Goal: Answer question/provide support

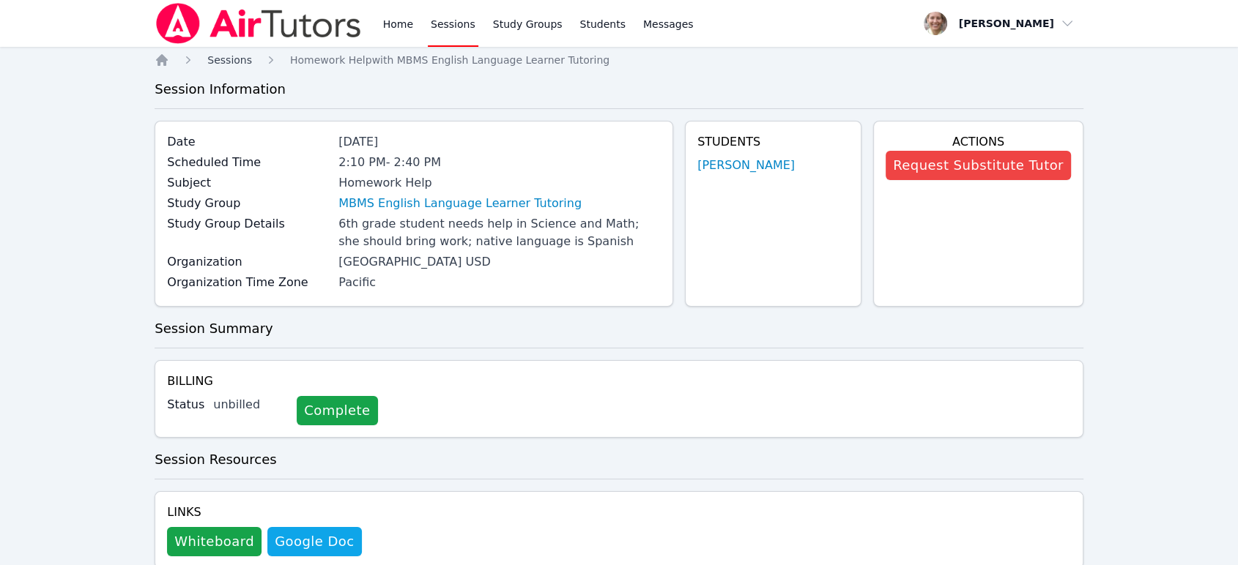
click at [234, 61] on span "Sessions" at bounding box center [229, 60] width 45 height 12
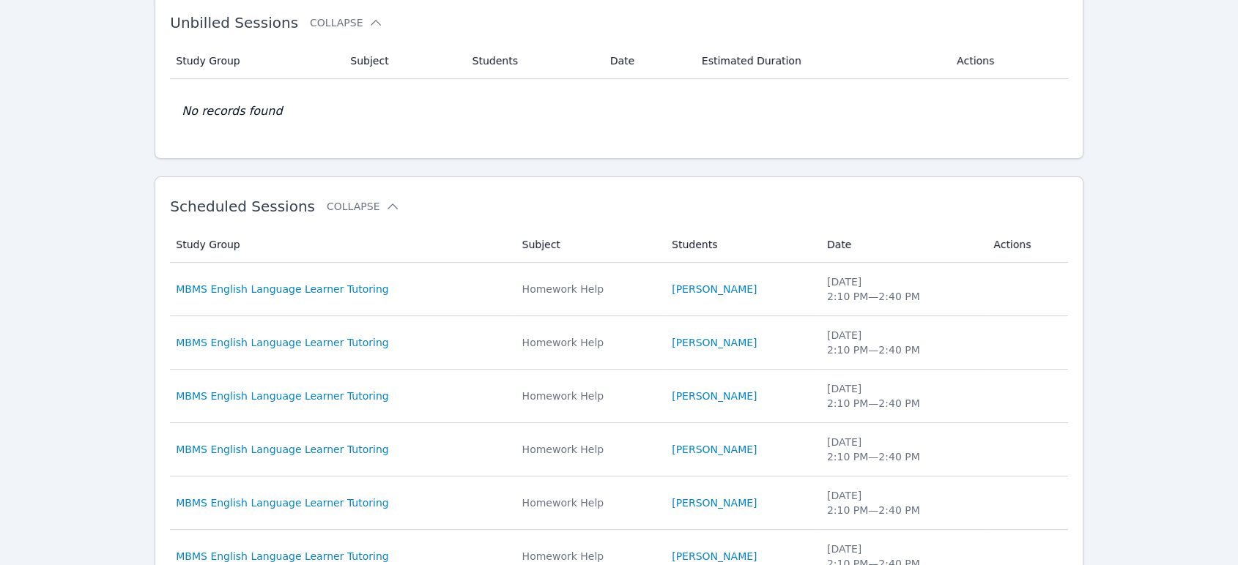
scroll to position [325, 0]
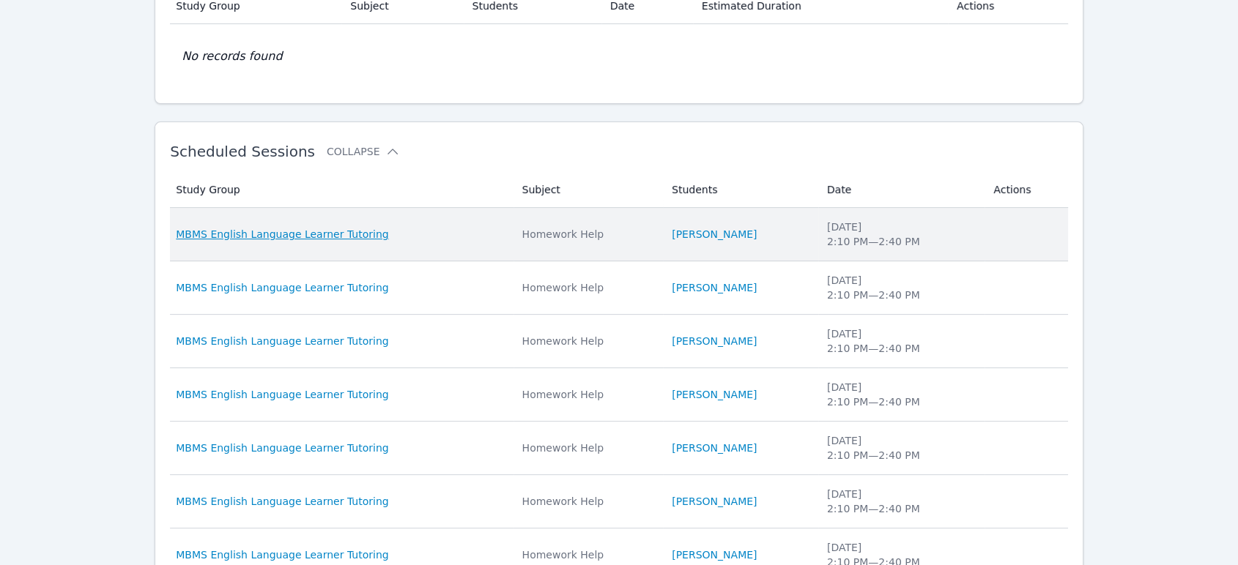
click at [323, 229] on span "MBMS English Language Learner Tutoring" at bounding box center [282, 234] width 212 height 15
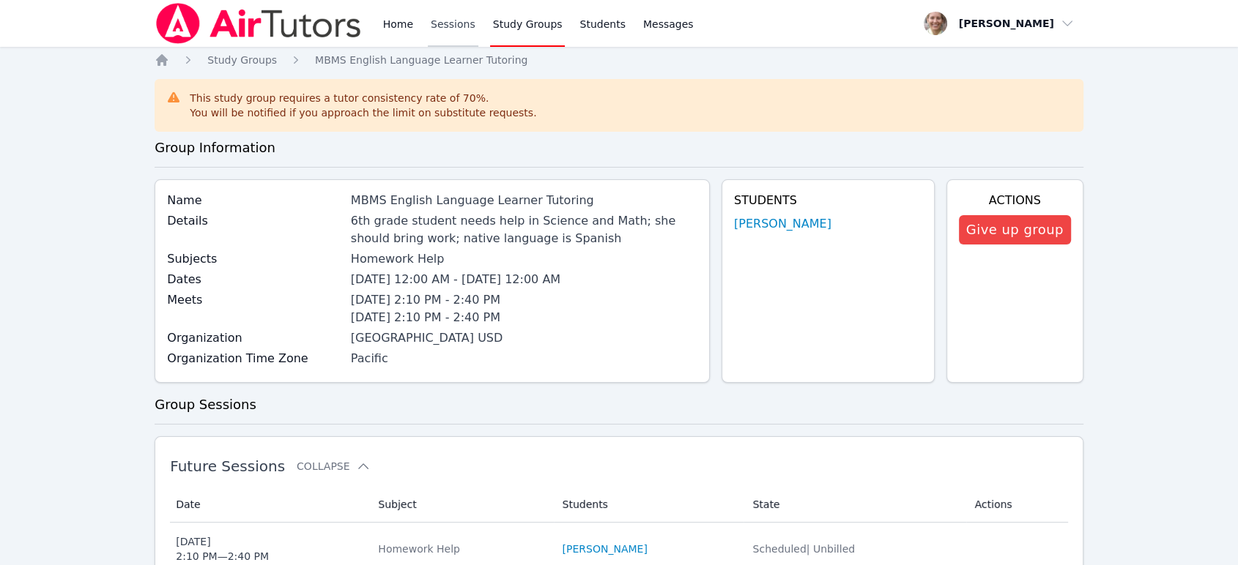
click at [450, 29] on link "Sessions" at bounding box center [453, 23] width 51 height 47
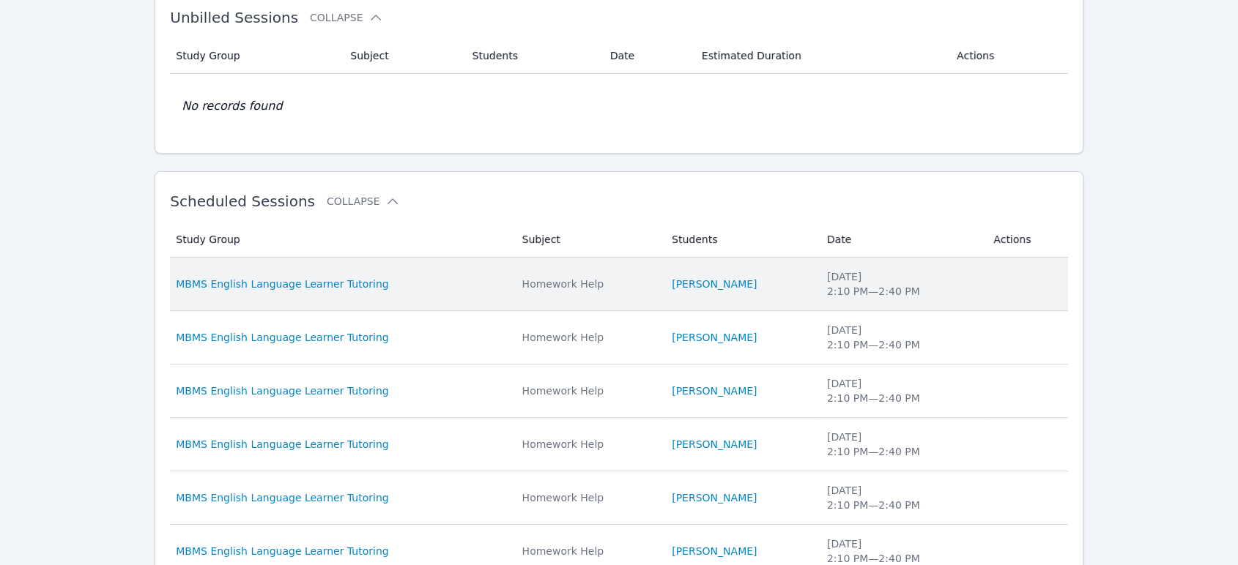
scroll to position [163, 0]
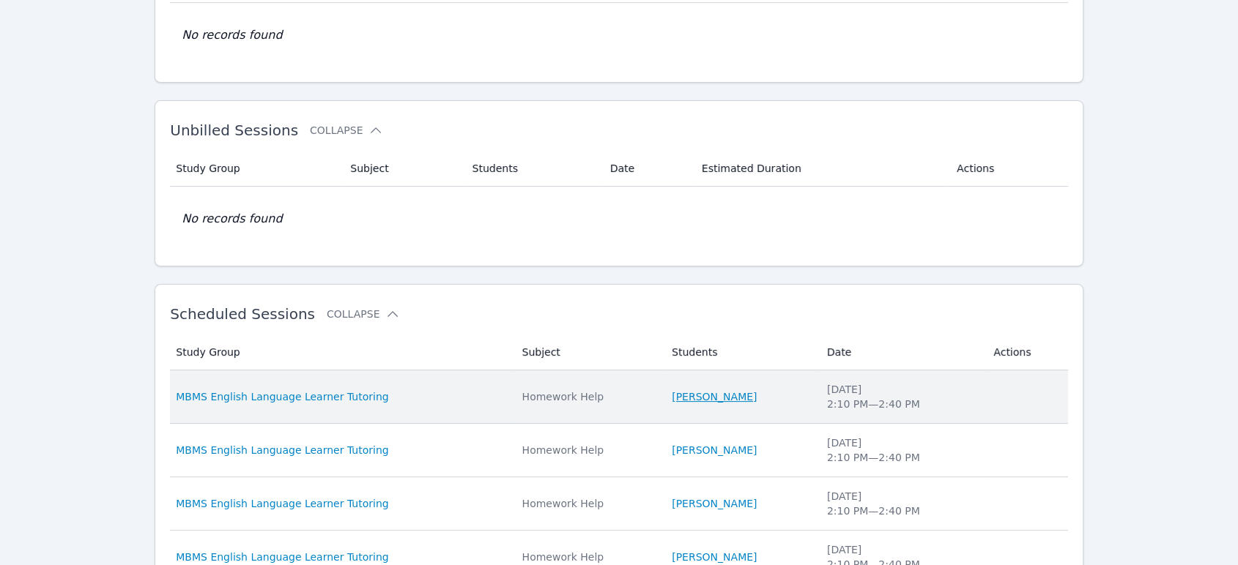
click at [697, 394] on link "[PERSON_NAME]" at bounding box center [714, 397] width 85 height 15
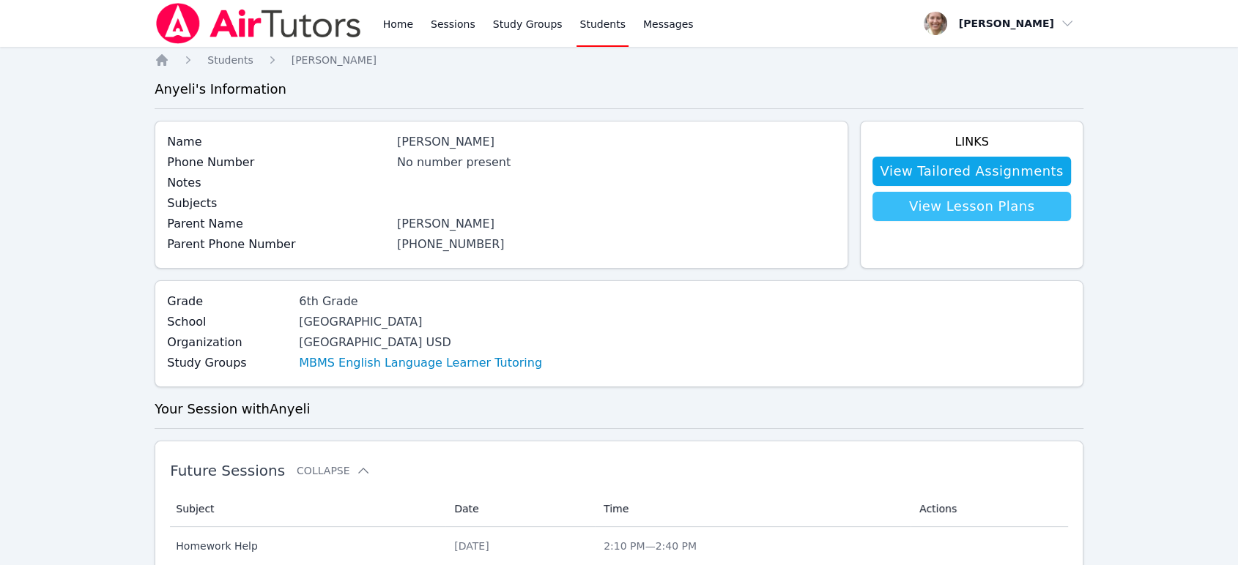
click at [961, 212] on link "View Lesson Plans" at bounding box center [971, 206] width 198 height 29
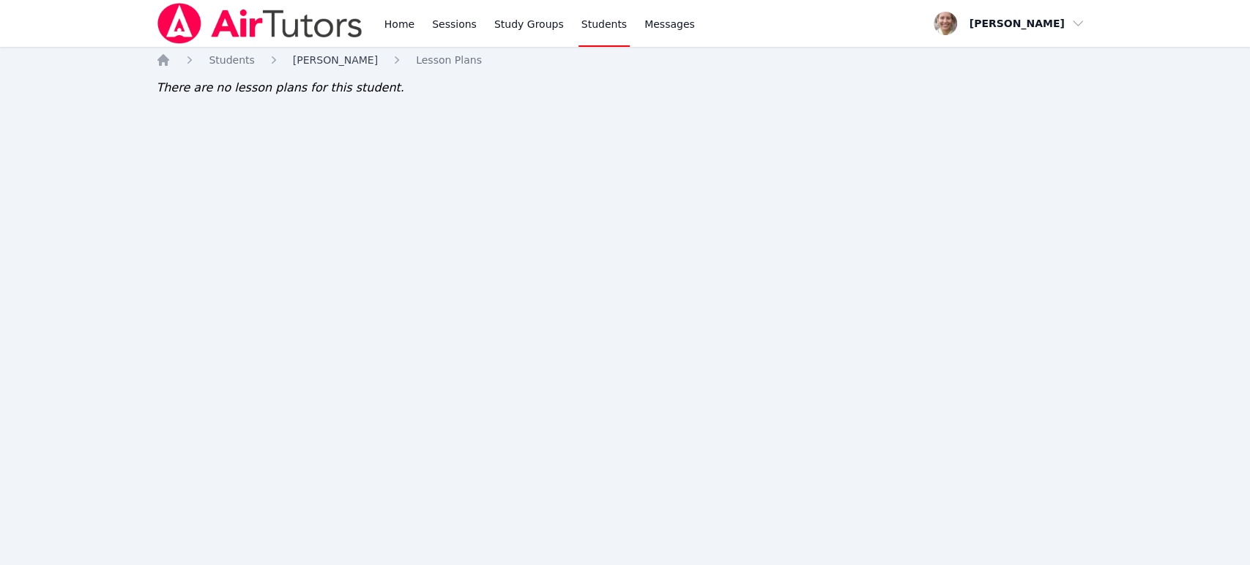
click at [346, 62] on span "[PERSON_NAME]" at bounding box center [335, 60] width 85 height 12
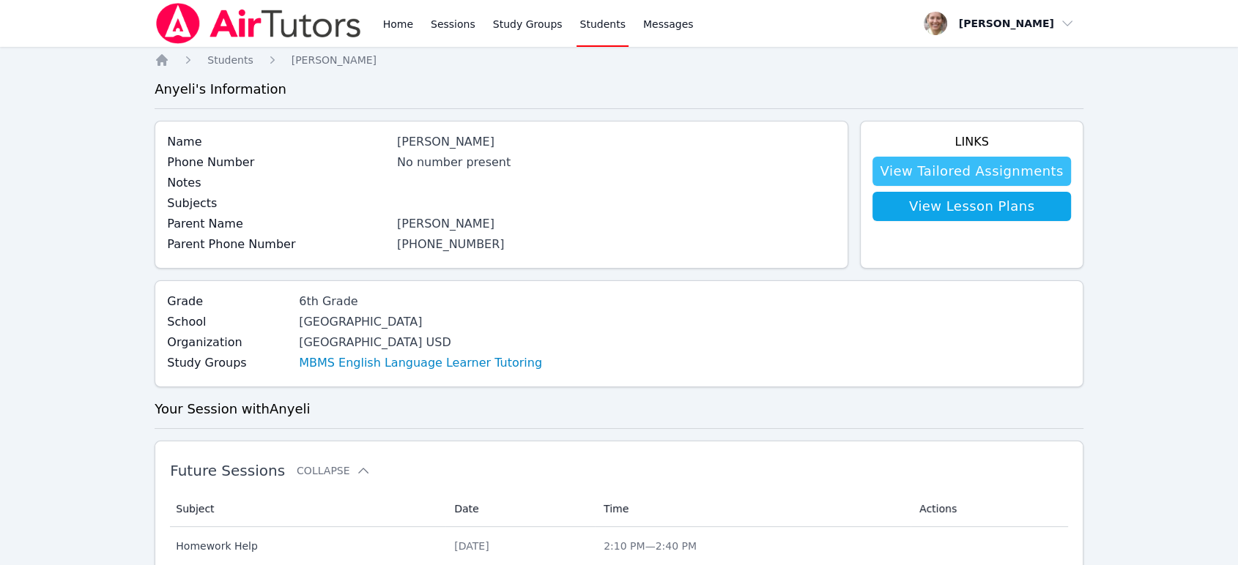
click at [1033, 170] on link "View Tailored Assignments" at bounding box center [971, 171] width 198 height 29
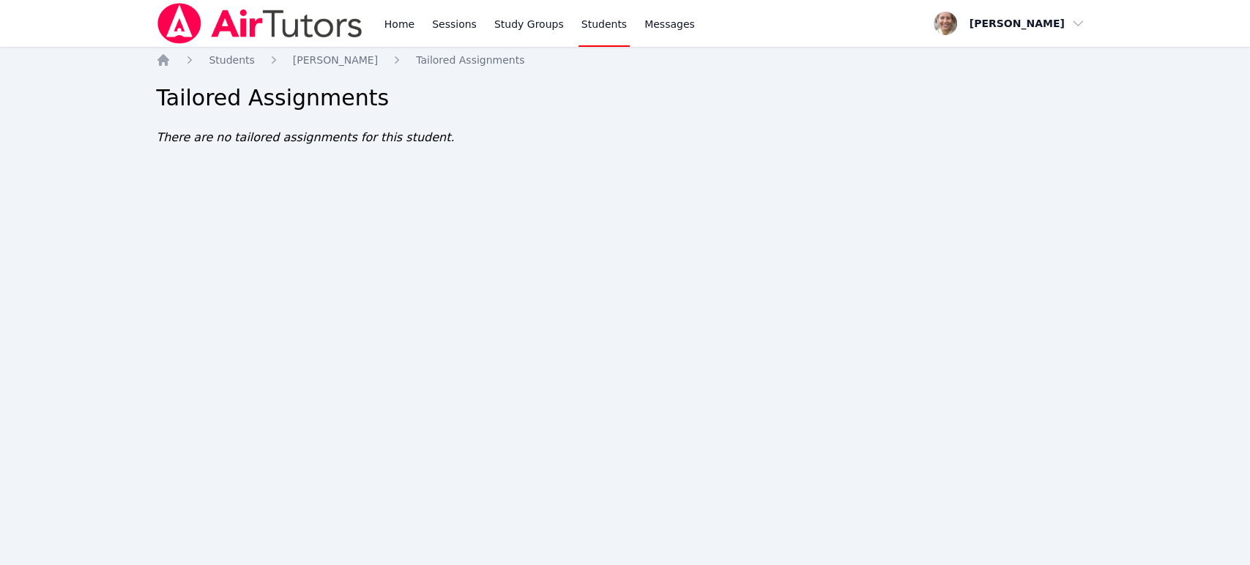
click at [356, 68] on div "Home Students Anyeli VáSquez Tailored Assignments Tailored Assignments There ar…" at bounding box center [624, 114] width 937 height 123
click at [343, 62] on span "[PERSON_NAME]" at bounding box center [335, 60] width 85 height 12
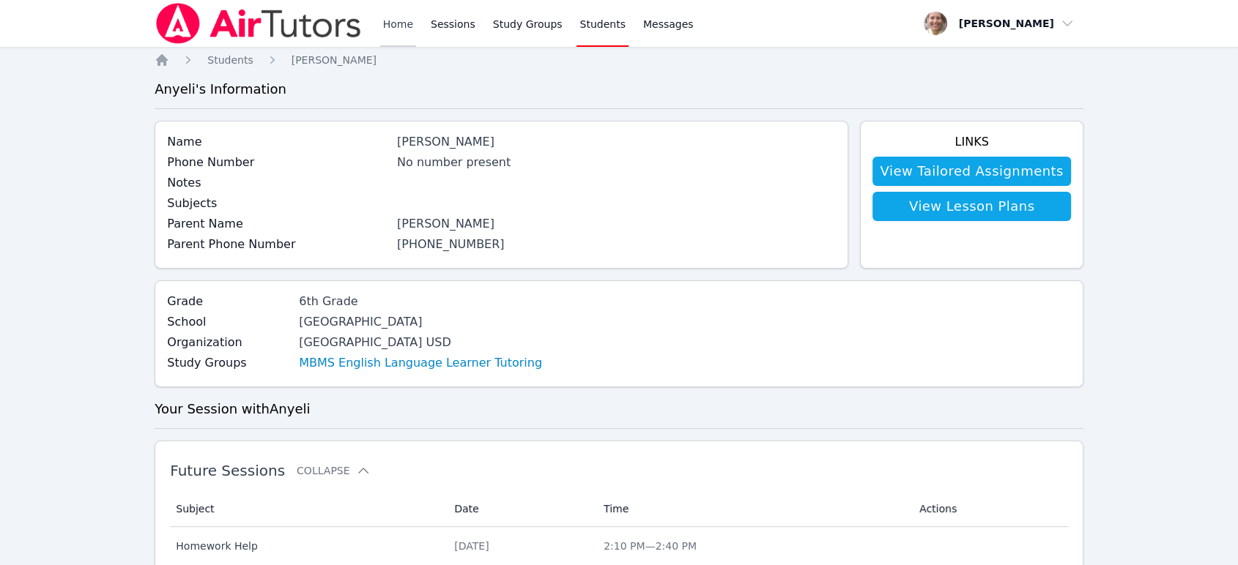
click at [396, 26] on link "Home" at bounding box center [398, 23] width 36 height 47
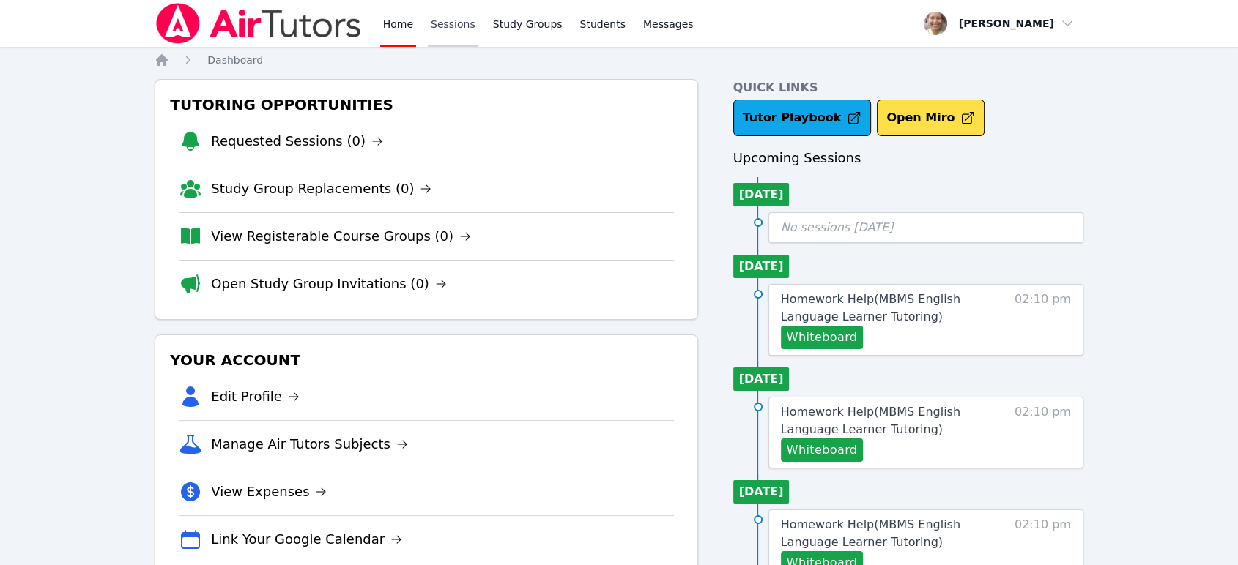
click at [442, 21] on link "Sessions" at bounding box center [453, 23] width 51 height 47
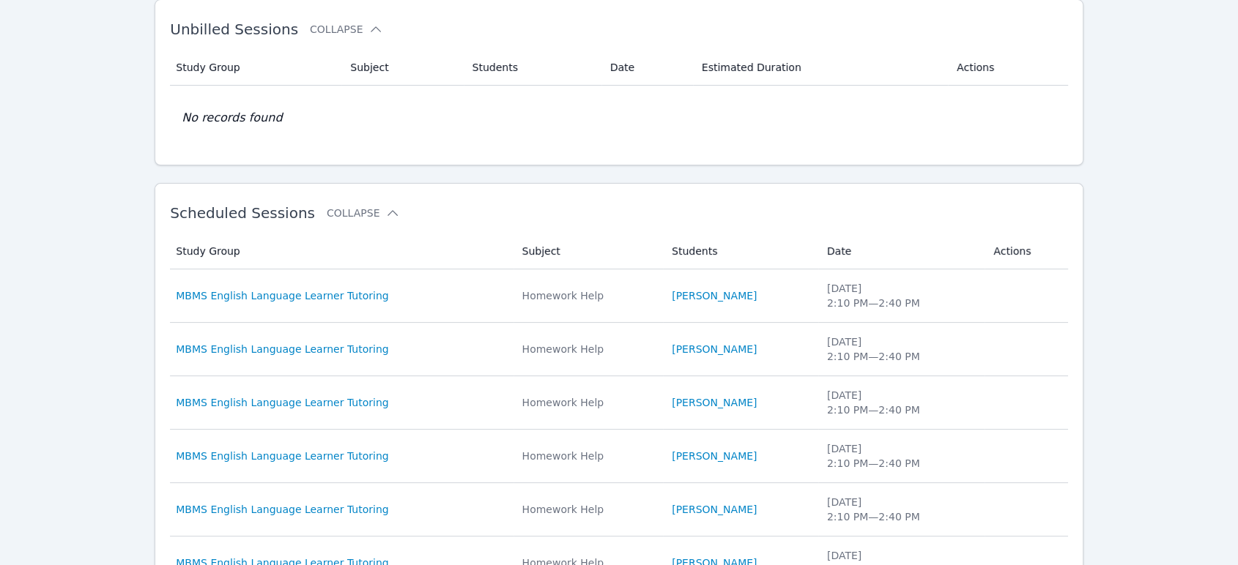
scroll to position [325, 0]
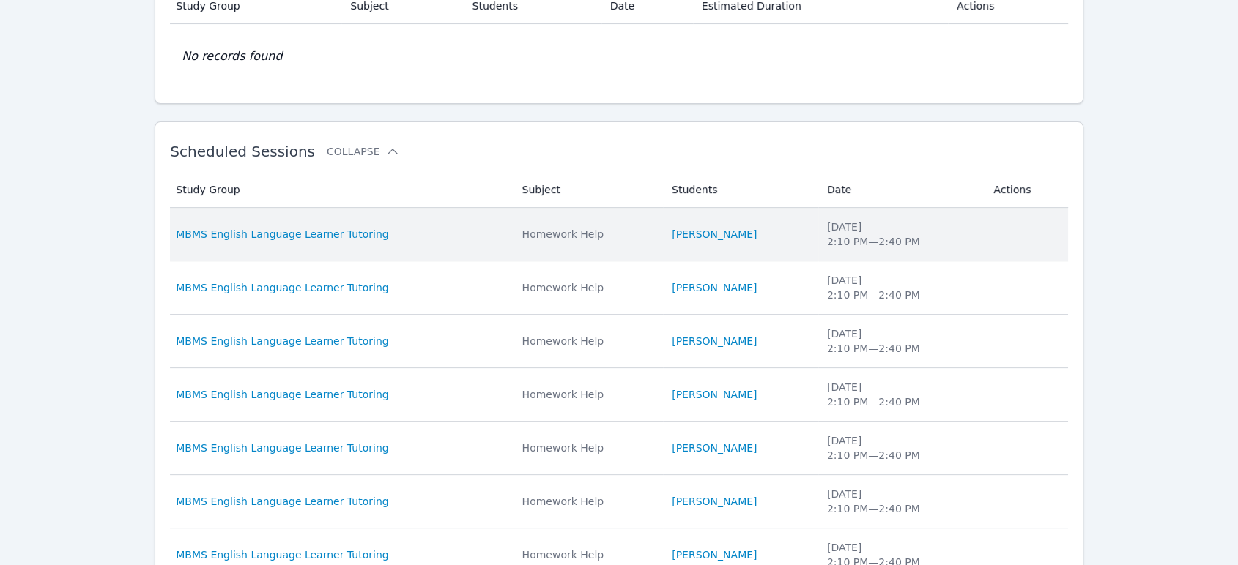
click at [557, 237] on div "Homework Help" at bounding box center [588, 234] width 133 height 15
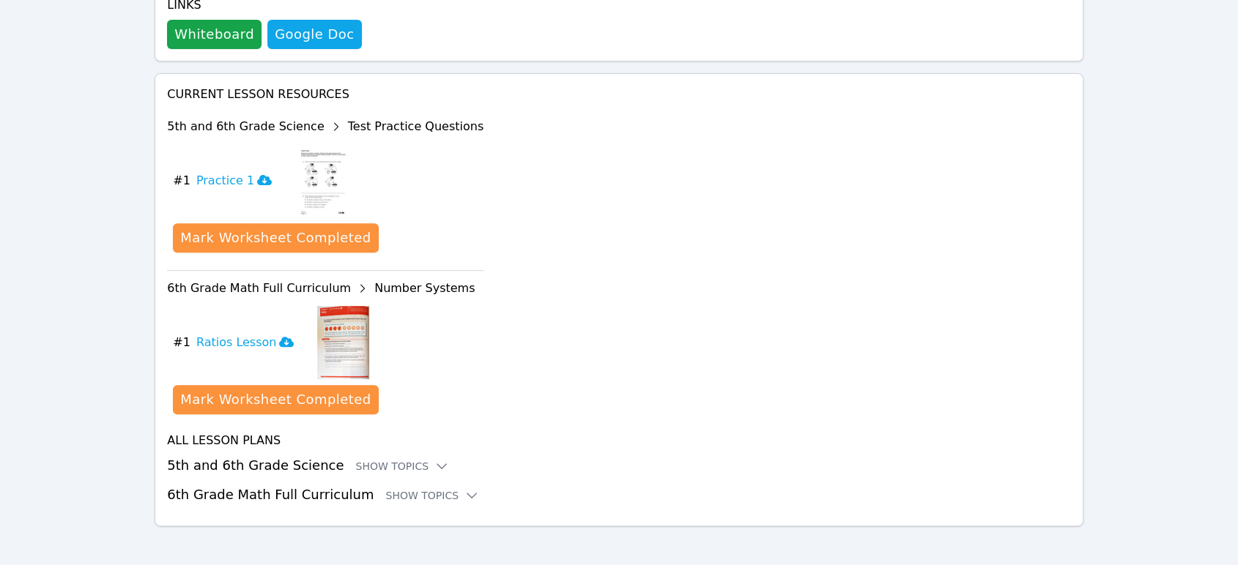
scroll to position [514, 0]
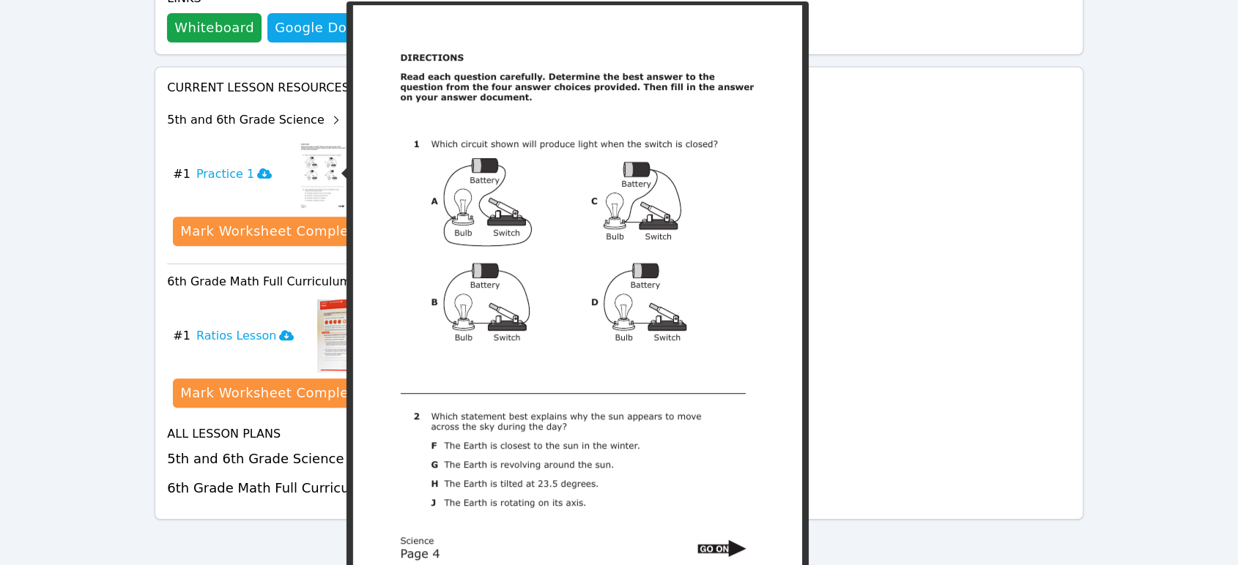
click at [319, 178] on img at bounding box center [323, 174] width 56 height 73
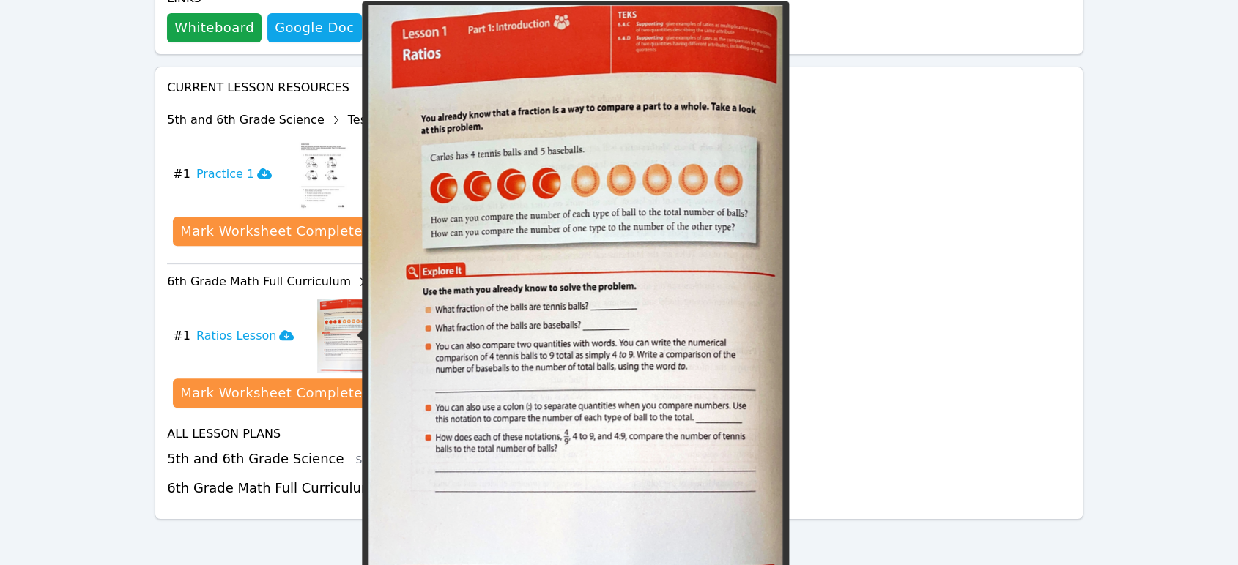
click at [337, 347] on img at bounding box center [343, 336] width 52 height 73
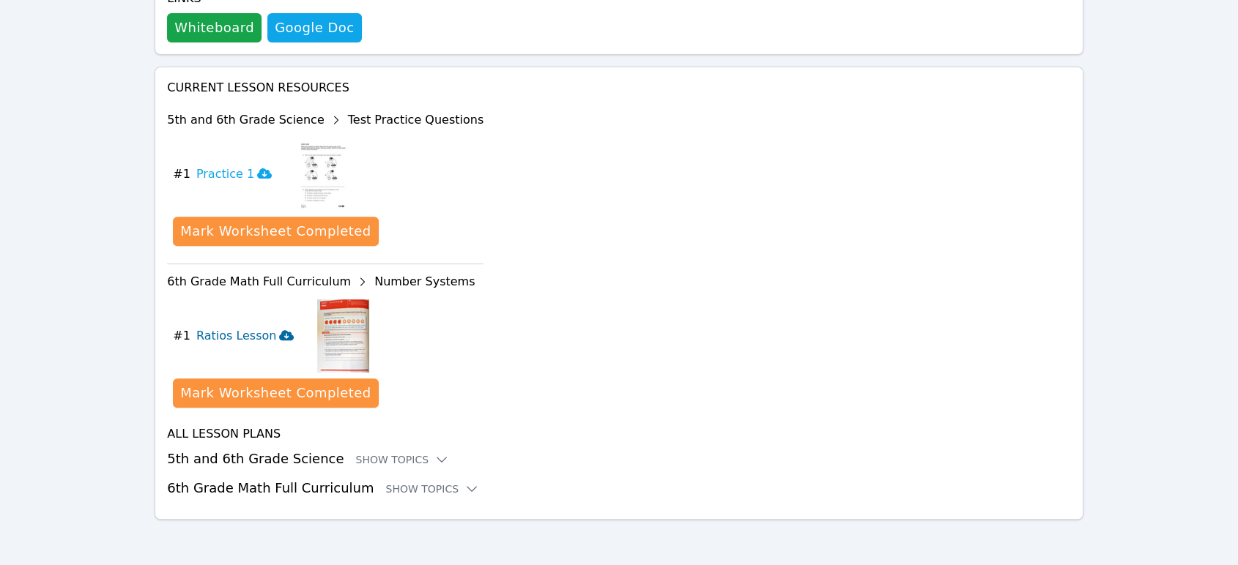
click at [252, 337] on h3 "Ratios Lesson" at bounding box center [245, 336] width 98 height 18
click at [257, 179] on icon at bounding box center [264, 174] width 15 height 12
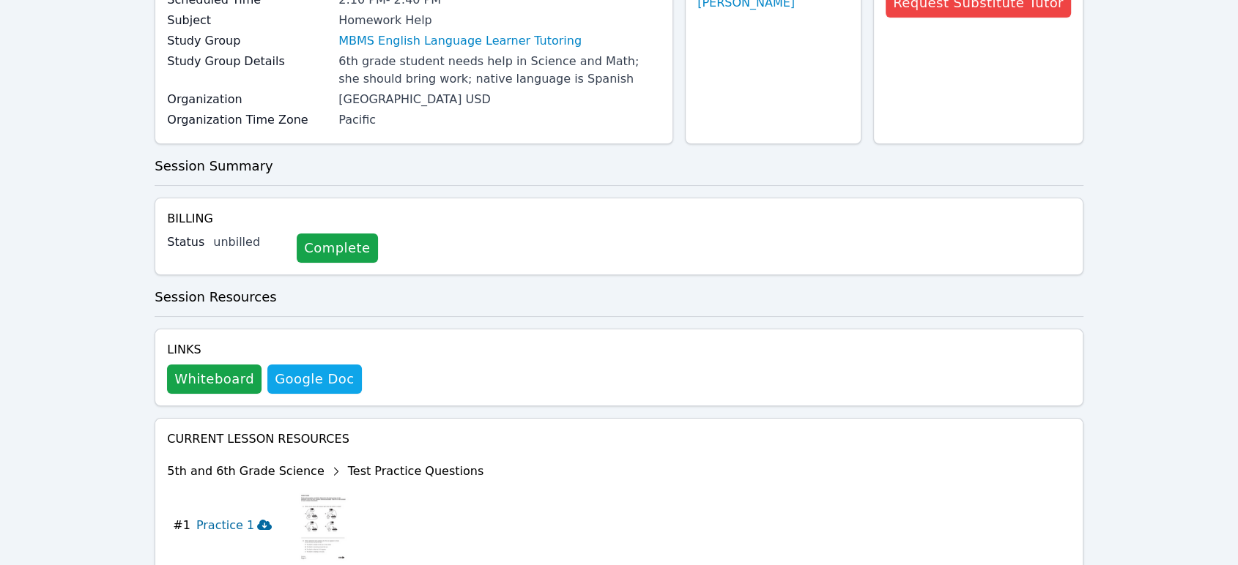
scroll to position [81, 0]
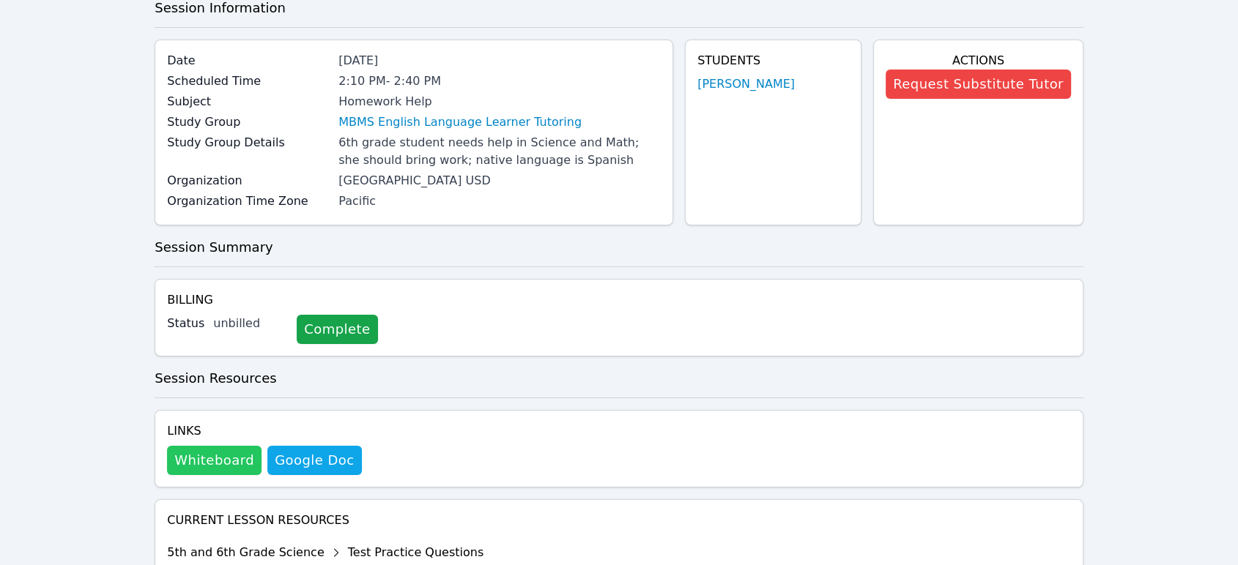
click at [229, 461] on button "Whiteboard" at bounding box center [214, 460] width 94 height 29
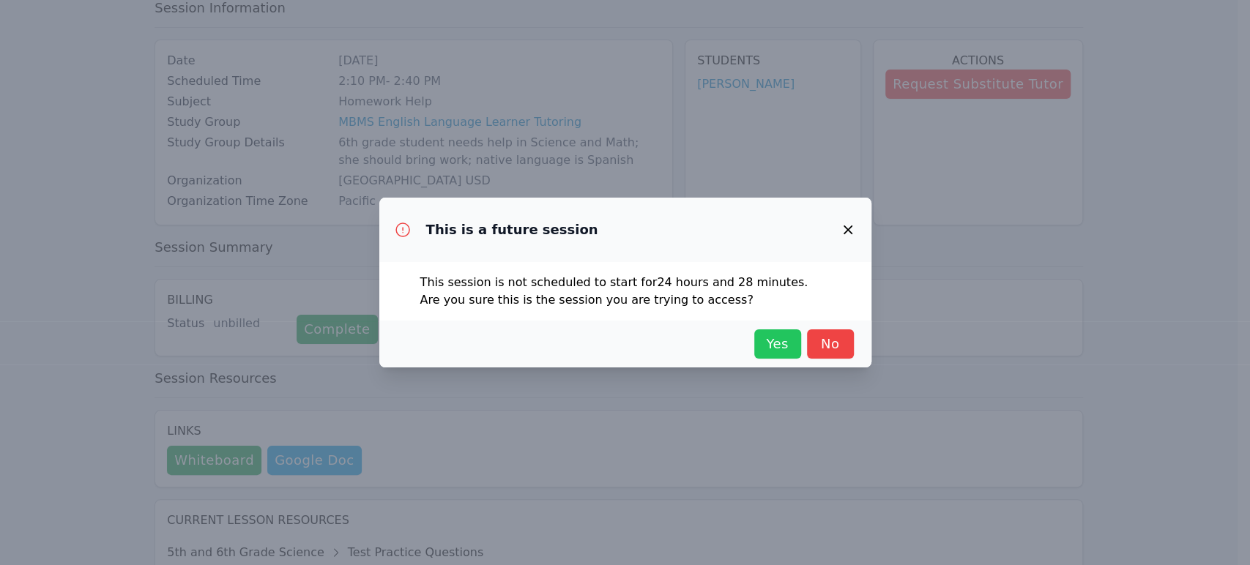
click at [775, 333] on button "Yes" at bounding box center [777, 344] width 47 height 29
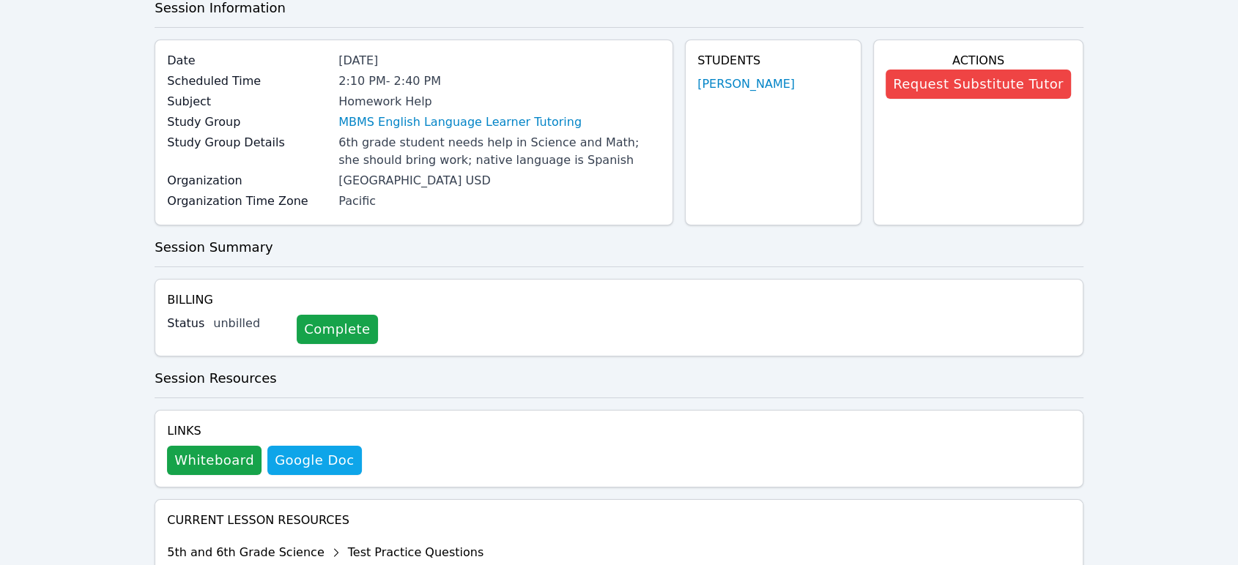
scroll to position [0, 0]
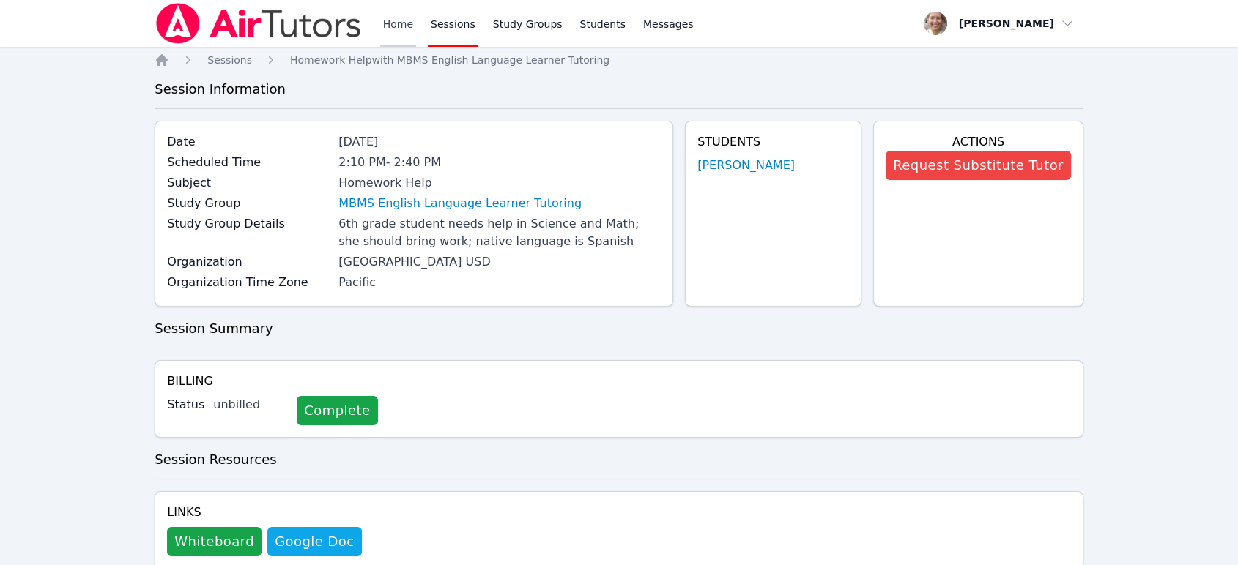
click at [404, 22] on link "Home" at bounding box center [398, 23] width 36 height 47
